Goal: Use online tool/utility: Utilize a website feature to perform a specific function

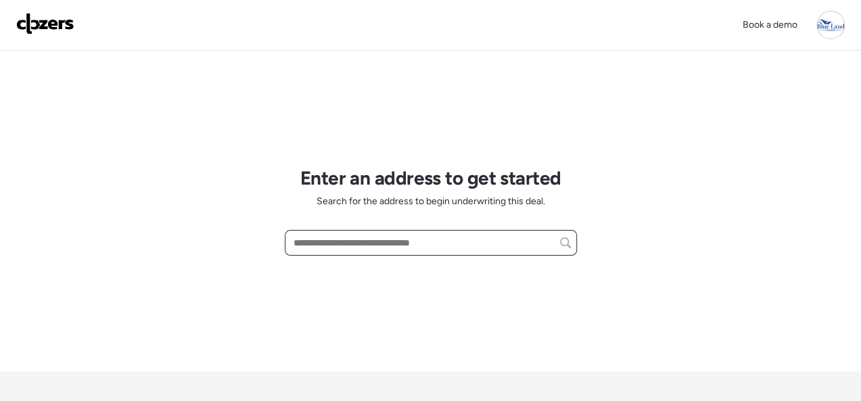
click at [344, 246] on input "text" at bounding box center [431, 242] width 280 height 19
paste input "**********"
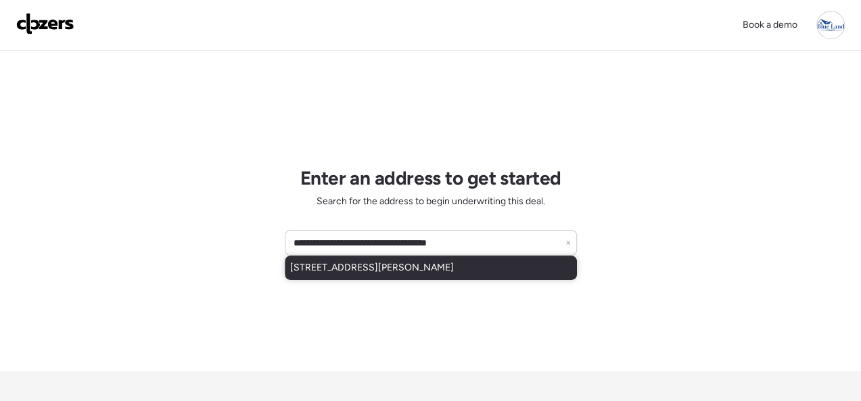
click at [359, 273] on span "[STREET_ADDRESS][PERSON_NAME]" at bounding box center [372, 268] width 164 height 14
type input "**********"
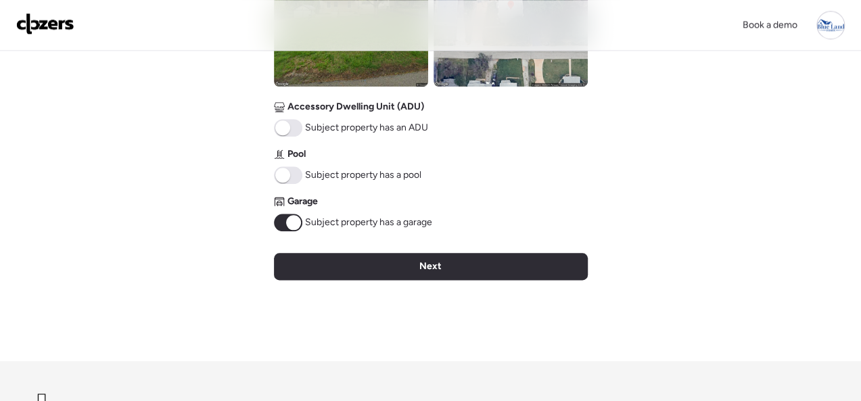
scroll to position [687, 0]
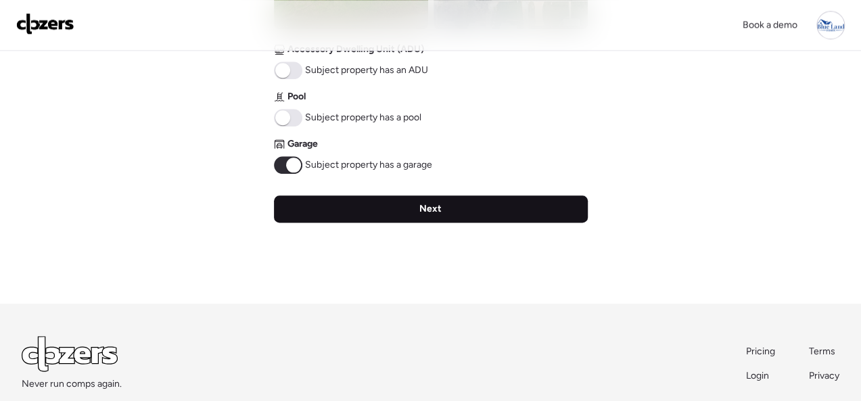
click at [430, 208] on span "Next" at bounding box center [430, 209] width 22 height 14
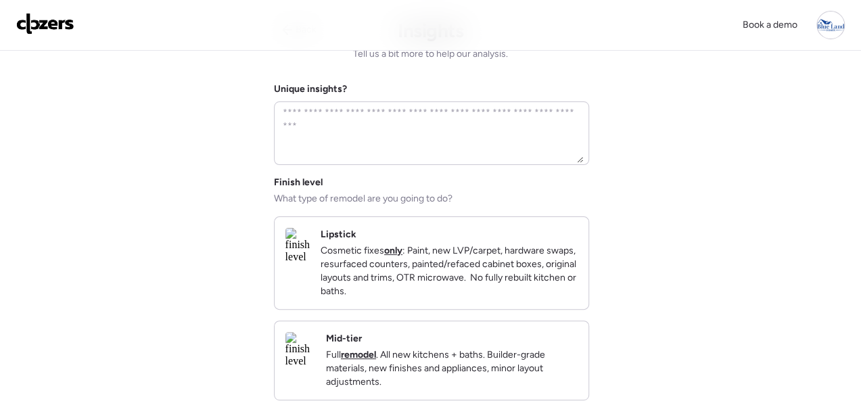
scroll to position [0, 0]
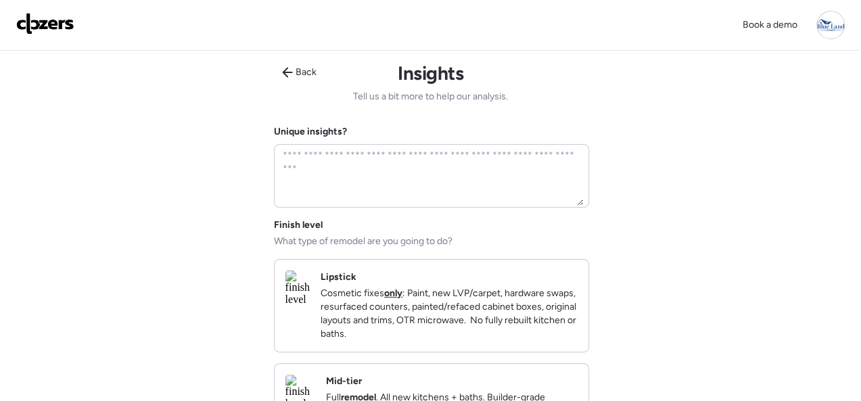
click at [558, 283] on div "Lipstick Cosmetic fixes only : Paint, new LVP/carpet, hardware swaps, resurface…" at bounding box center [449, 306] width 257 height 70
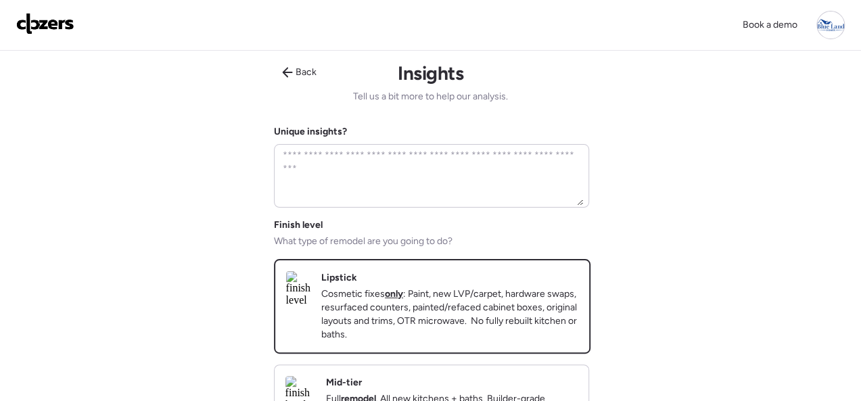
scroll to position [338, 0]
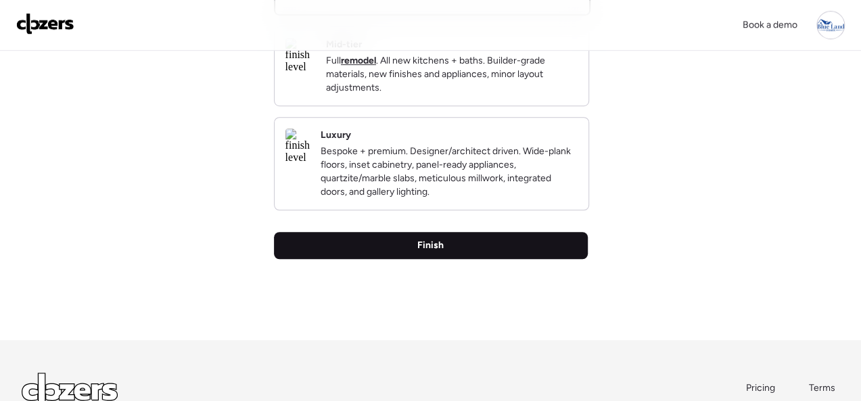
click at [417, 259] on div "Finish" at bounding box center [431, 245] width 314 height 27
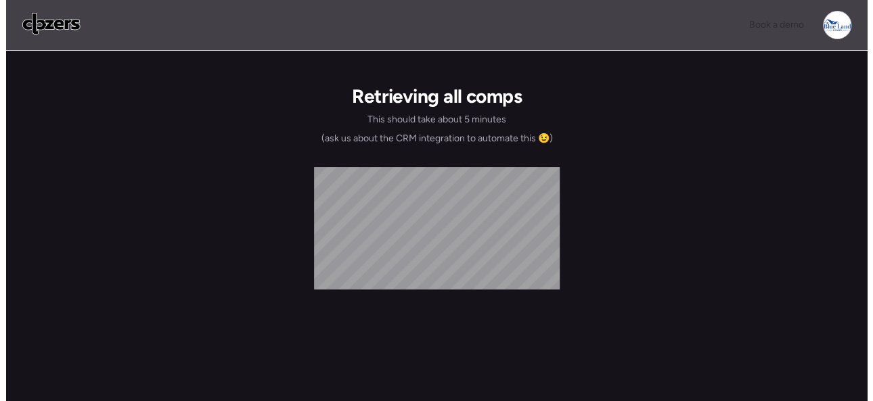
scroll to position [0, 0]
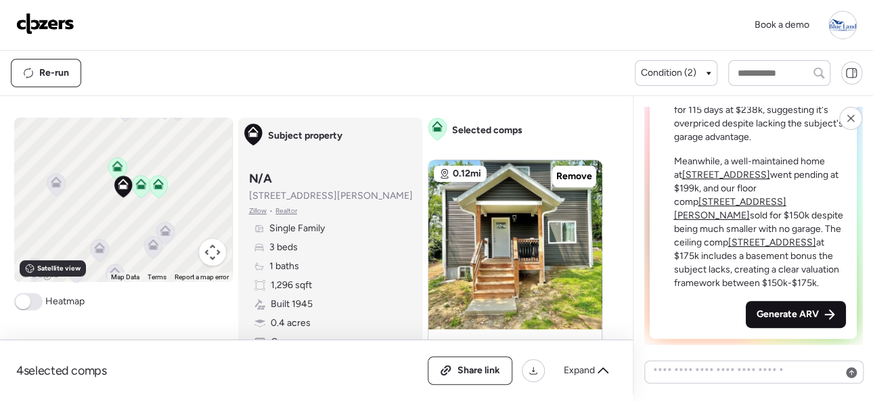
click at [783, 312] on span "Generate ARV" at bounding box center [787, 315] width 62 height 14
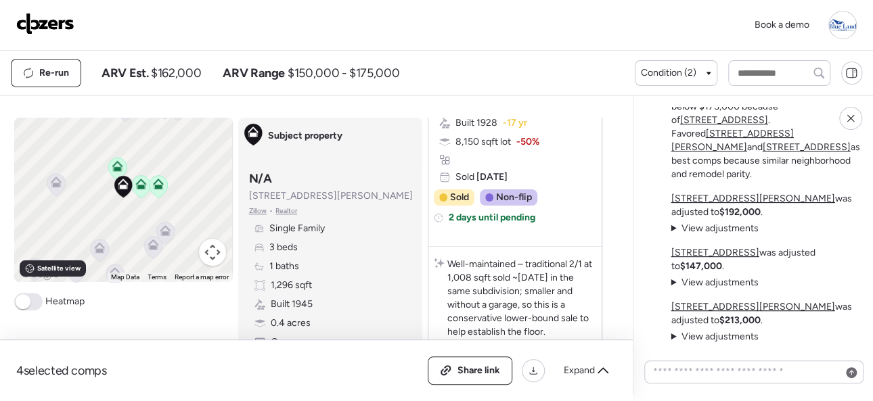
scroll to position [1759, 0]
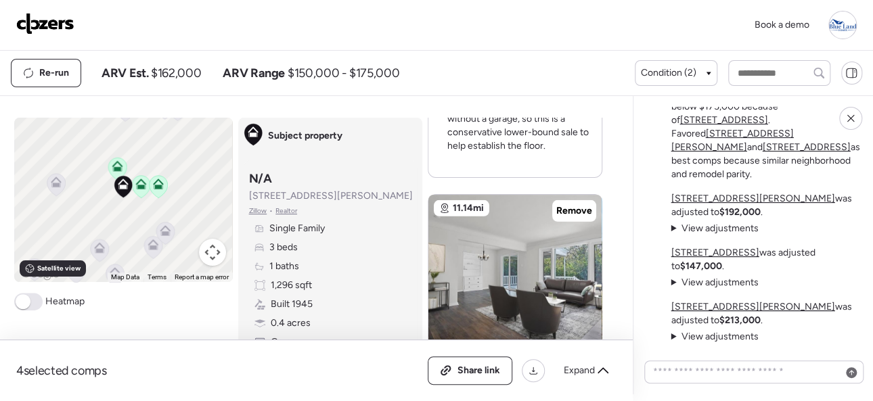
click at [210, 27] on div "Book a demo" at bounding box center [436, 25] width 840 height 28
